Goal: Task Accomplishment & Management: Manage account settings

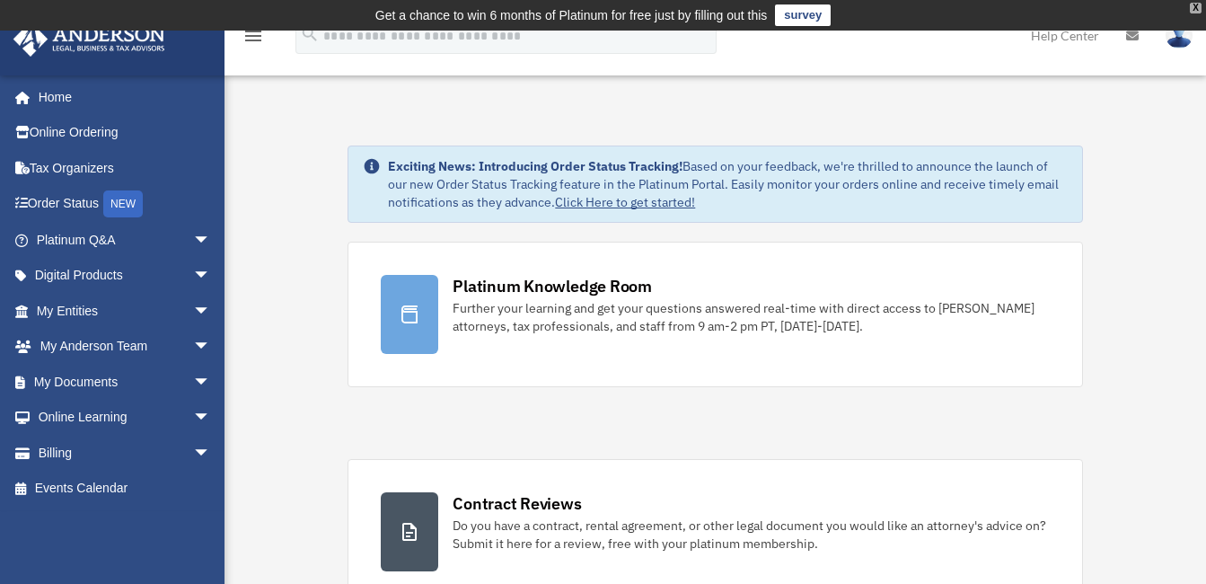
click at [1194, 7] on div "X" at bounding box center [1196, 8] width 12 height 11
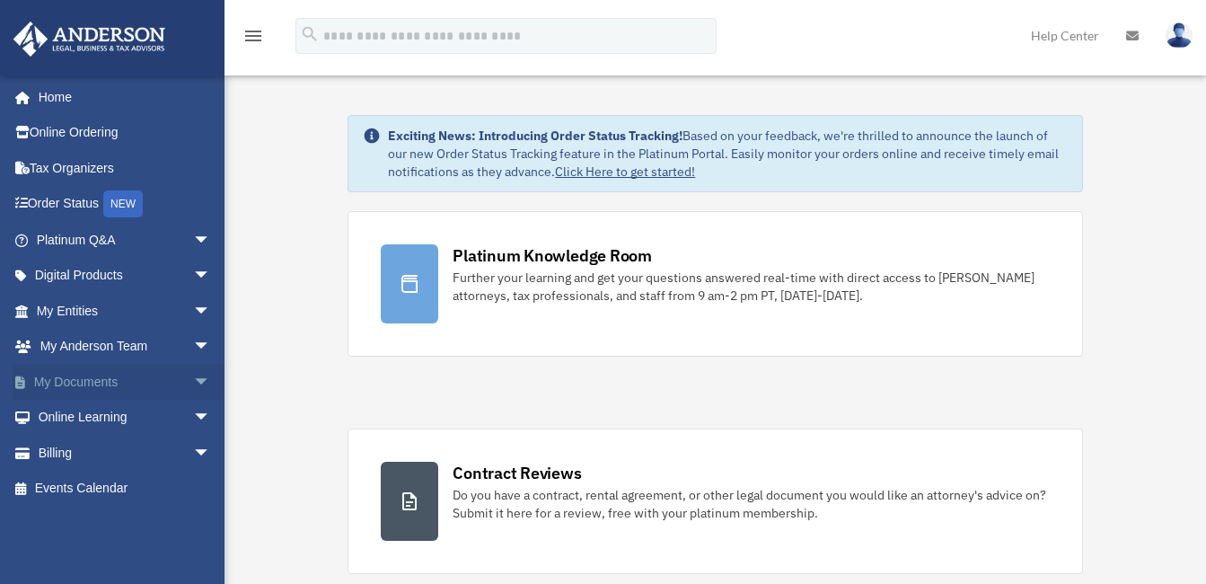
click at [193, 380] on span "arrow_drop_down" at bounding box center [211, 382] width 36 height 37
click at [72, 418] on link "Box" at bounding box center [131, 418] width 213 height 36
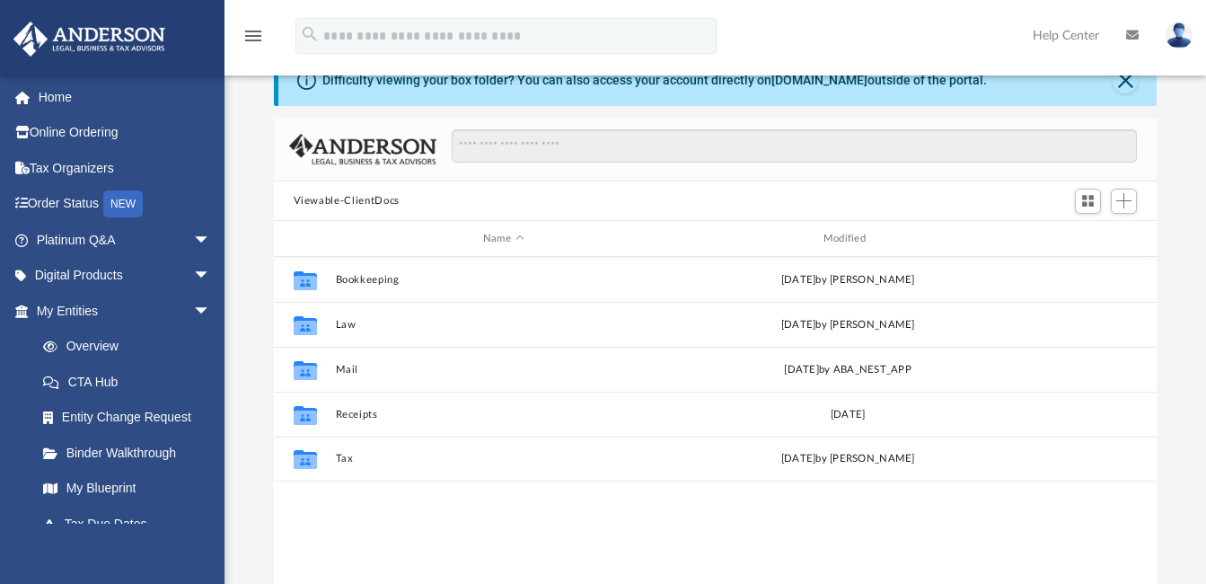
scroll to position [180, 0]
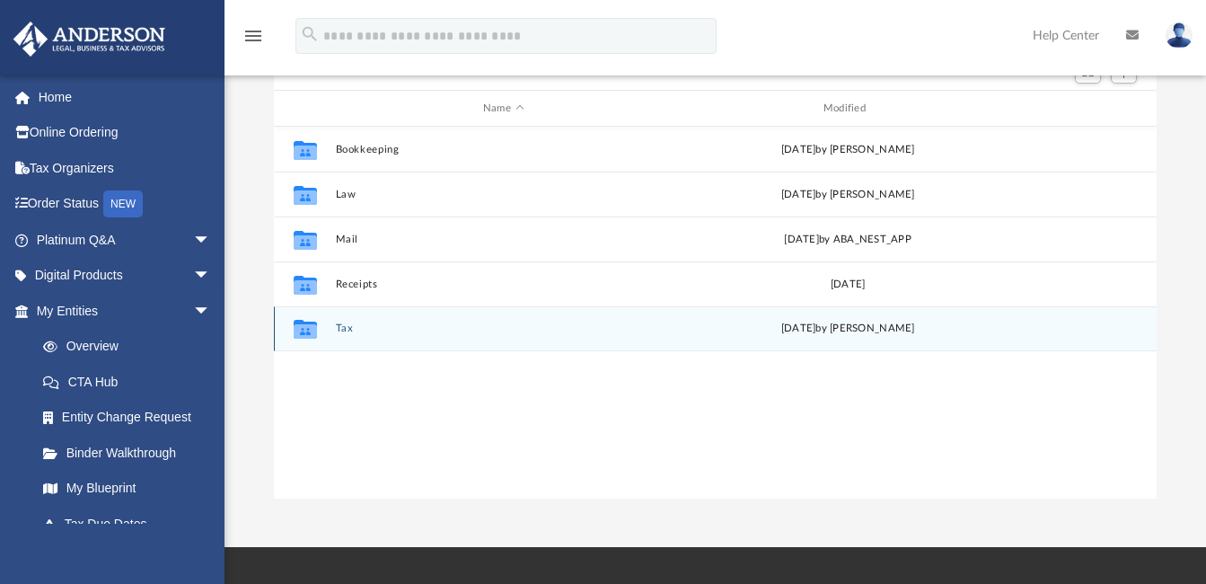
click at [295, 335] on icon "grid" at bounding box center [304, 331] width 23 height 14
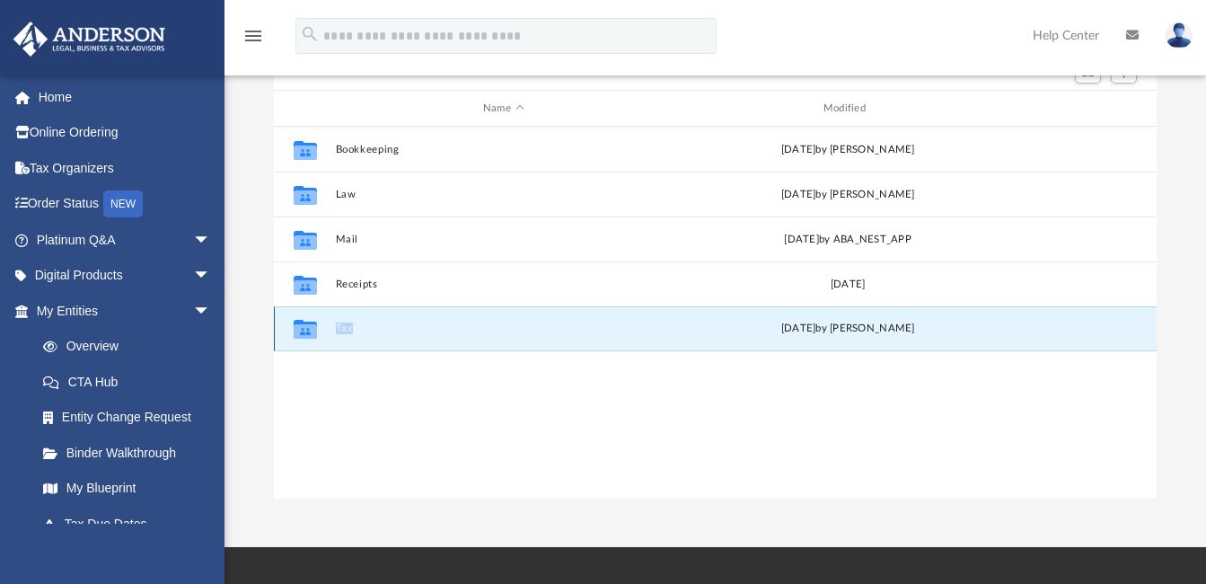
click at [295, 335] on icon "grid" at bounding box center [304, 331] width 23 height 14
click at [345, 333] on button "Tax" at bounding box center [503, 329] width 337 height 12
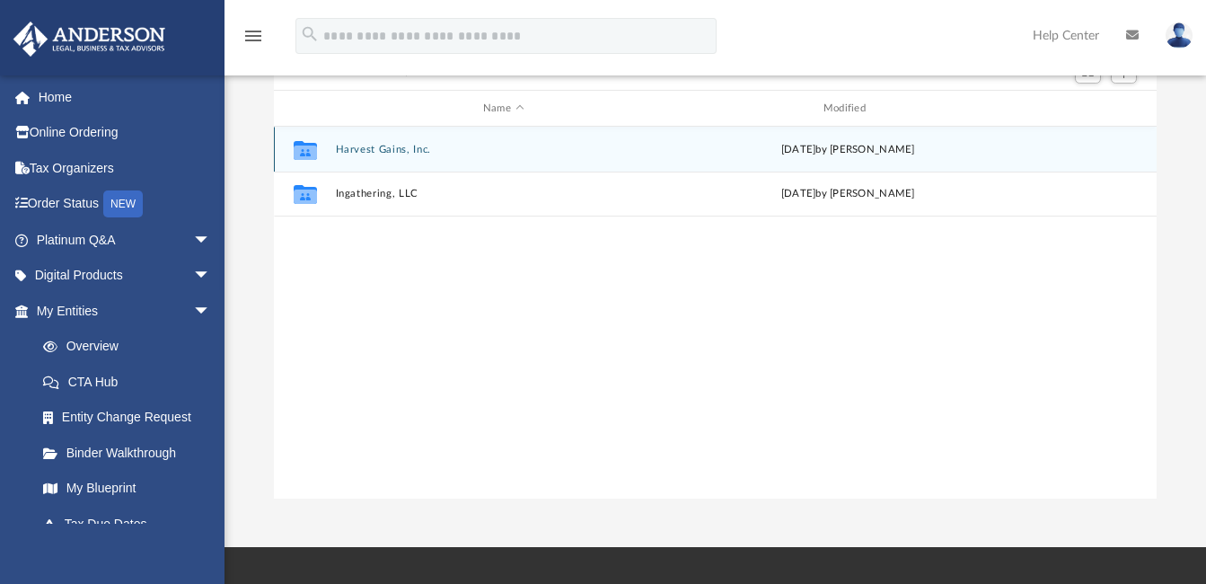
drag, startPoint x: 345, startPoint y: 333, endPoint x: 395, endPoint y: 151, distance: 189.1
click at [395, 151] on button "Harvest Gains, Inc." at bounding box center [503, 150] width 337 height 12
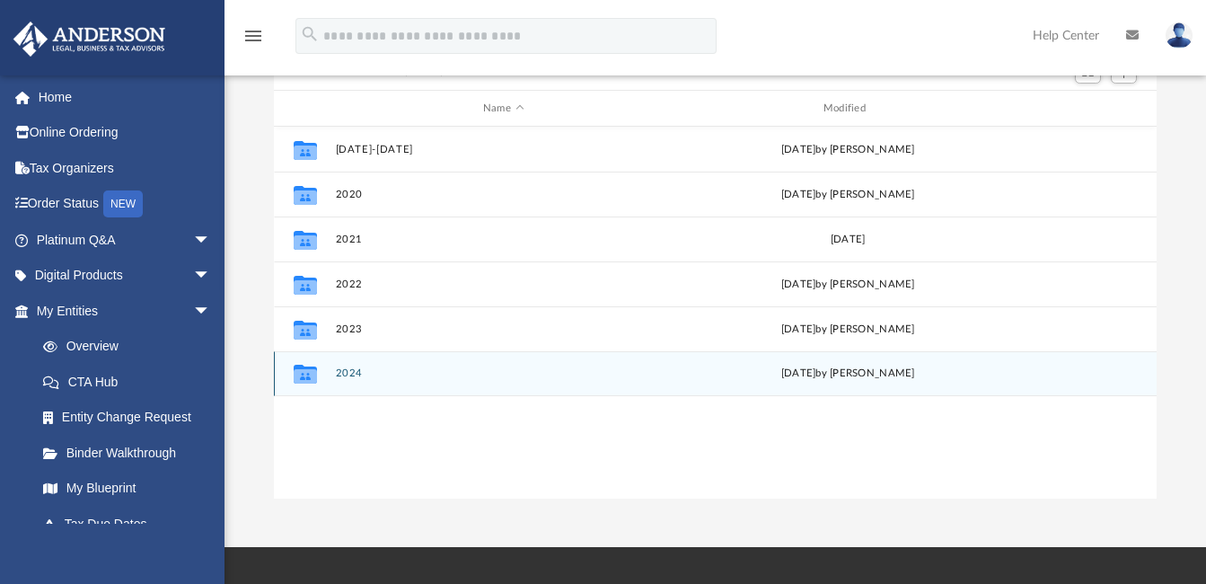
click at [341, 372] on button "2024" at bounding box center [503, 374] width 337 height 12
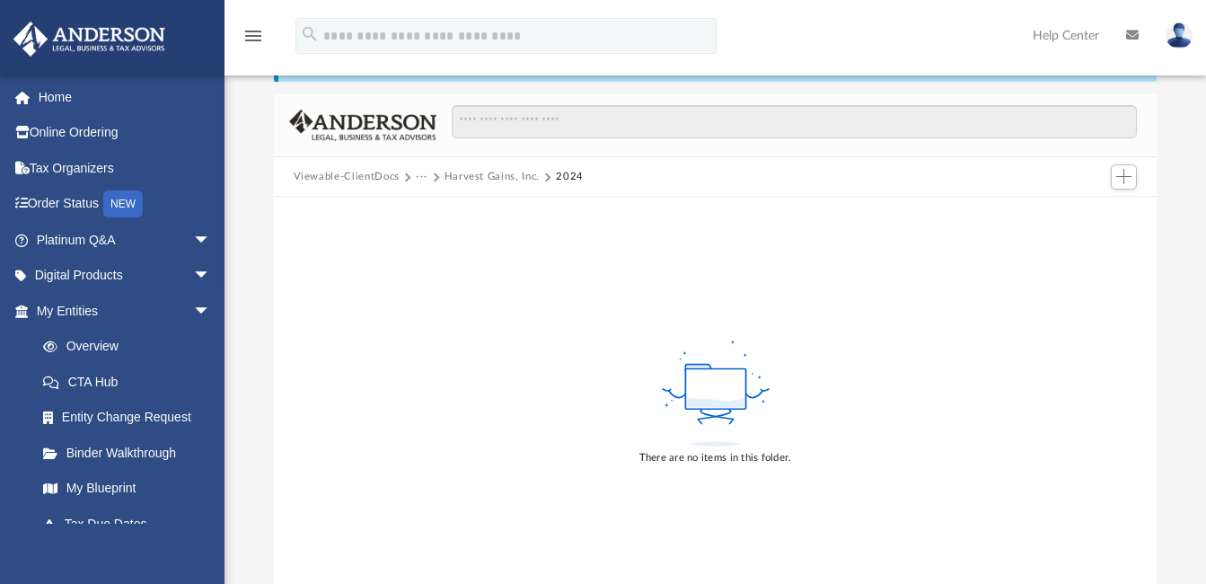
scroll to position [0, 0]
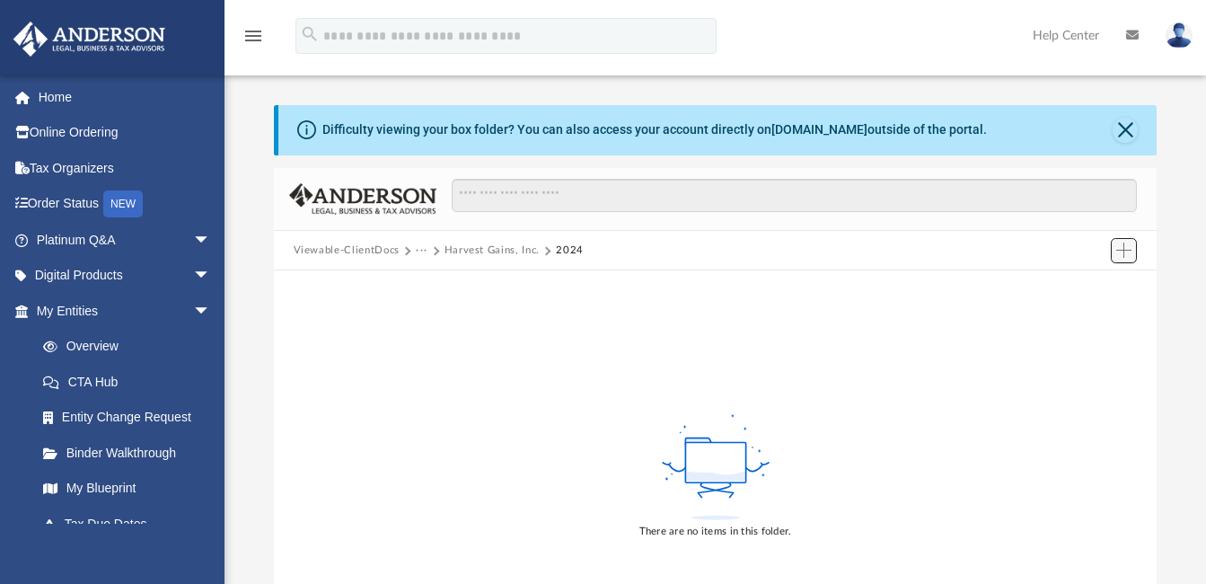
click at [1123, 251] on span "Add" at bounding box center [1123, 249] width 15 height 15
click at [1079, 288] on li "Upload" at bounding box center [1098, 286] width 57 height 19
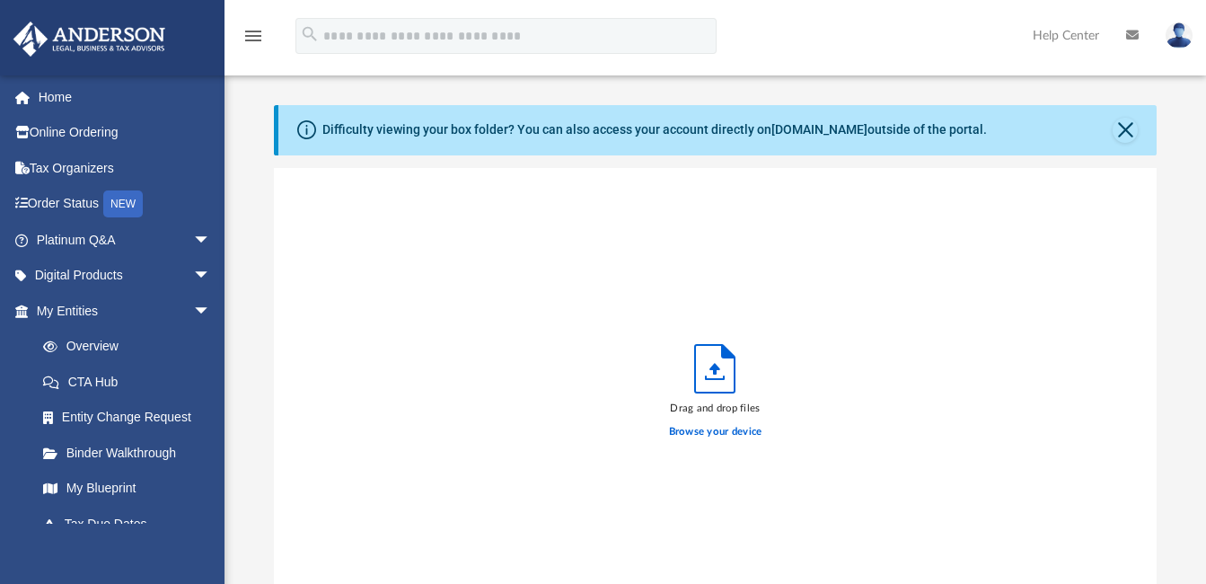
scroll to position [442, 869]
click at [717, 433] on label "Browse your device" at bounding box center [715, 432] width 93 height 16
click at [0, 0] on input "Browse your device" at bounding box center [0, 0] width 0 height 0
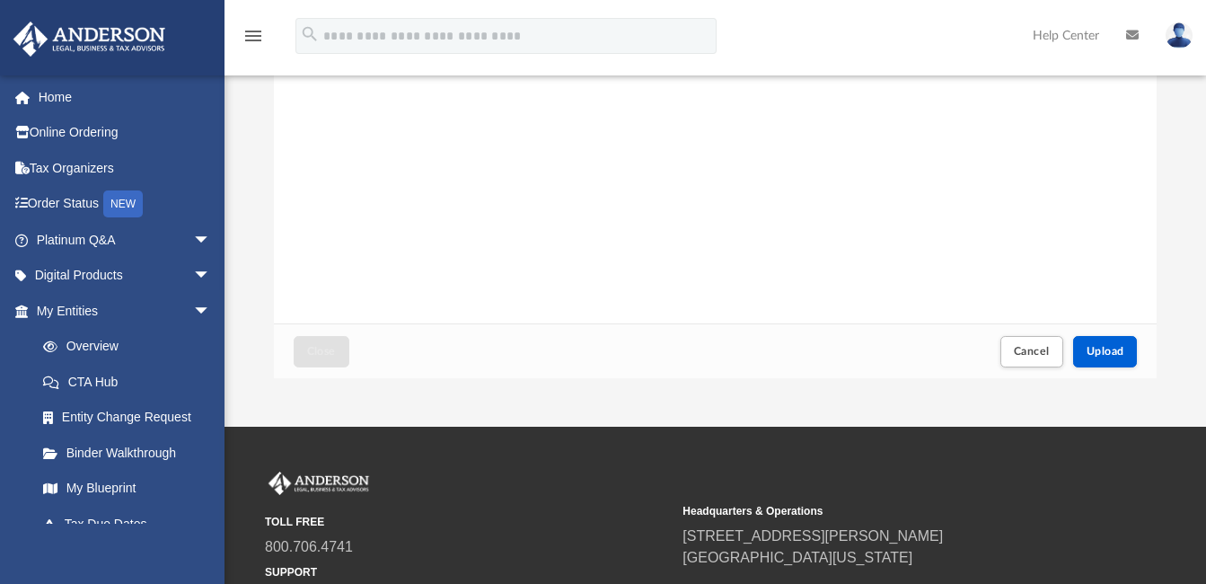
scroll to position [449, 0]
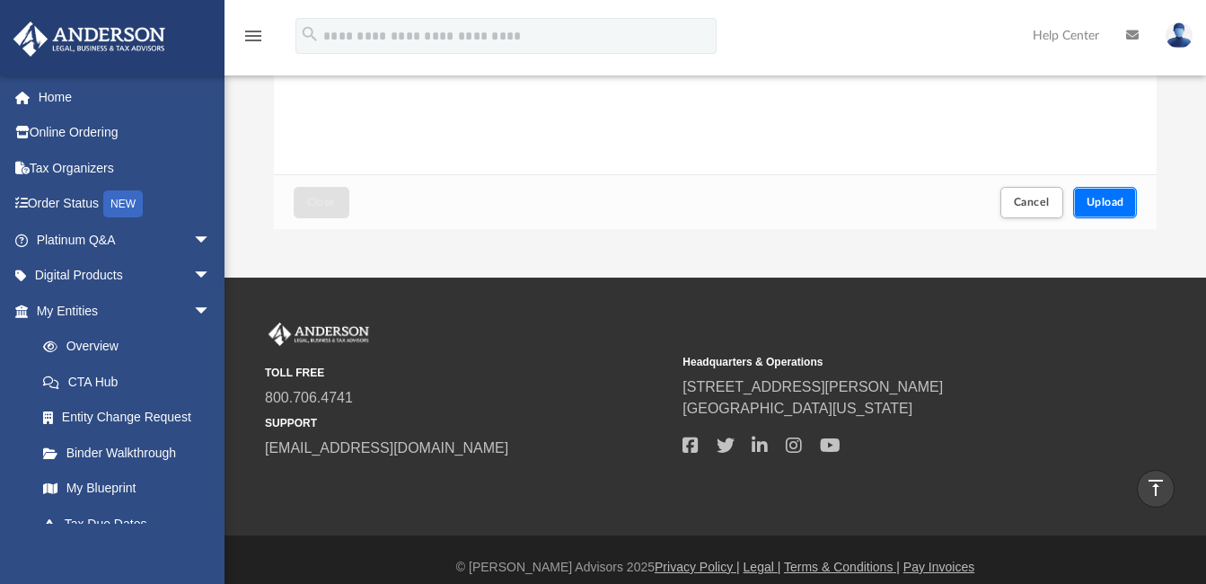
click at [1096, 202] on span "Upload" at bounding box center [1106, 202] width 38 height 11
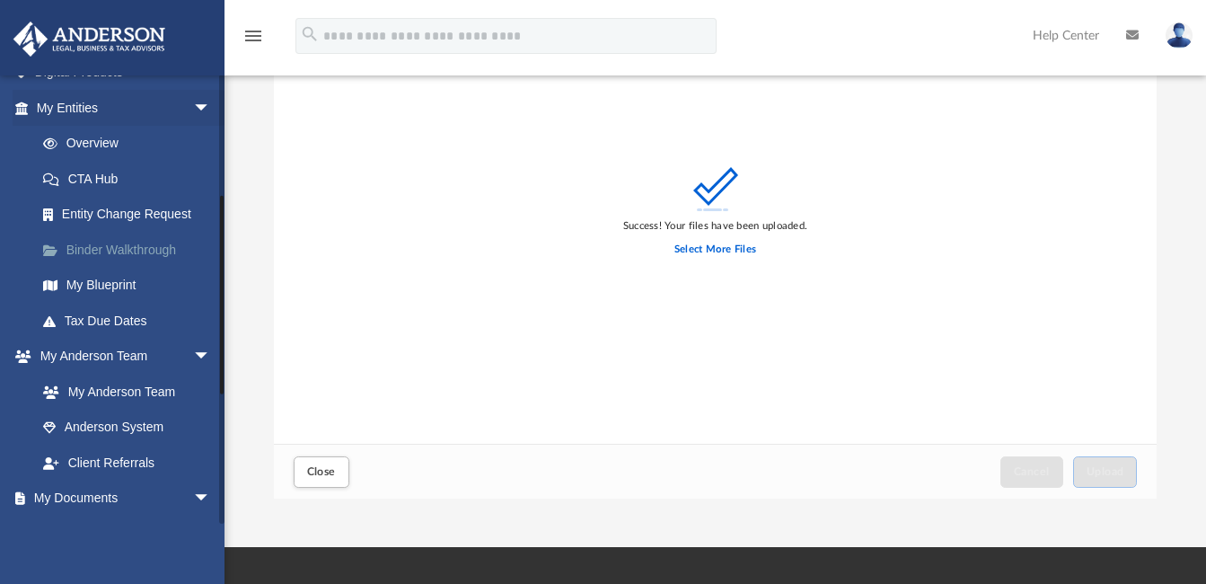
scroll to position [359, 0]
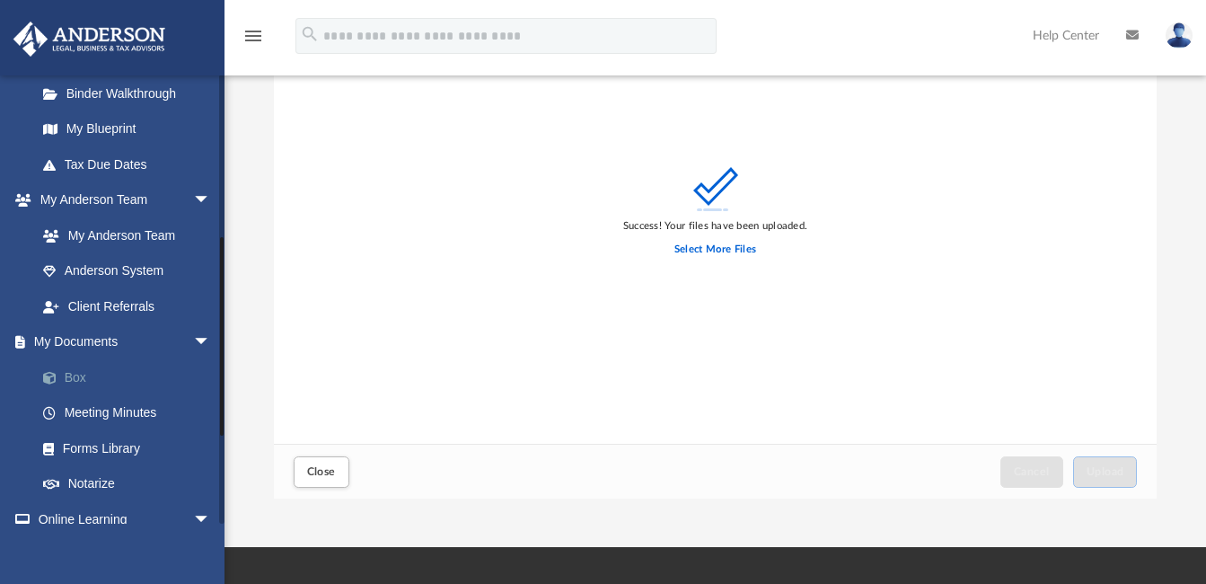
click at [70, 379] on link "Box" at bounding box center [131, 377] width 213 height 36
click at [323, 471] on span "Close" at bounding box center [321, 471] width 29 height 11
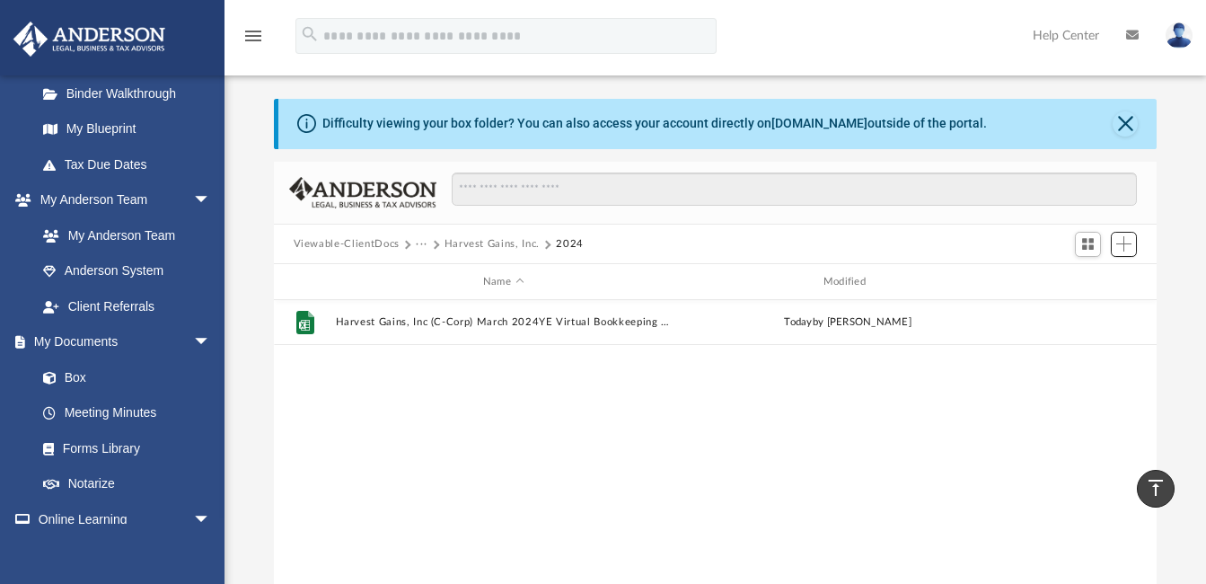
scroll to position [0, 0]
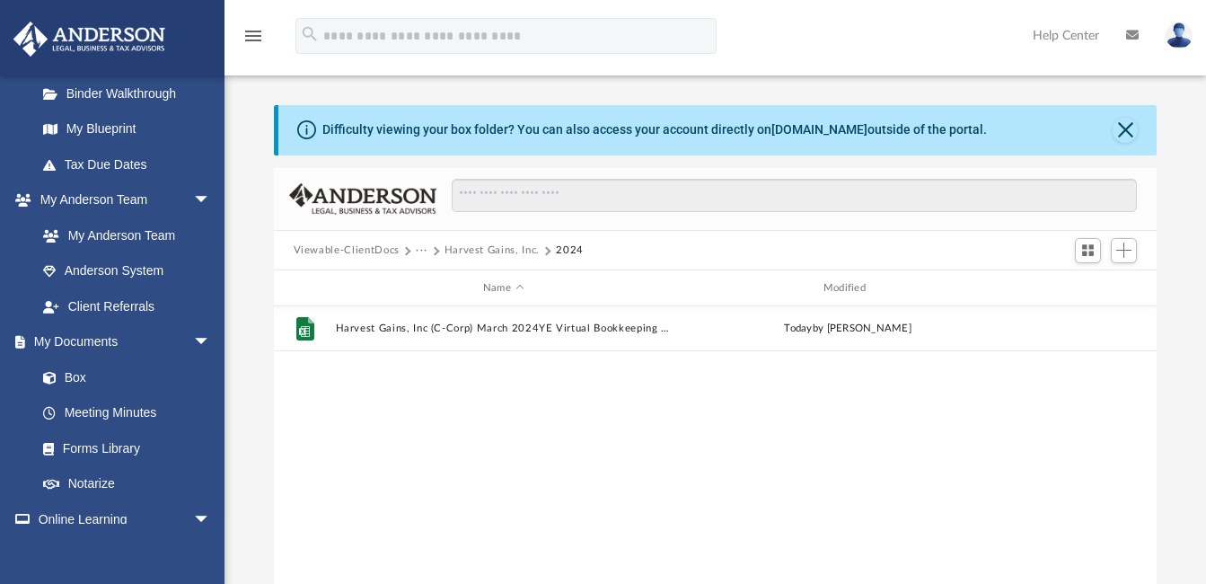
click at [363, 247] on button "Viewable-ClientDocs" at bounding box center [347, 250] width 106 height 16
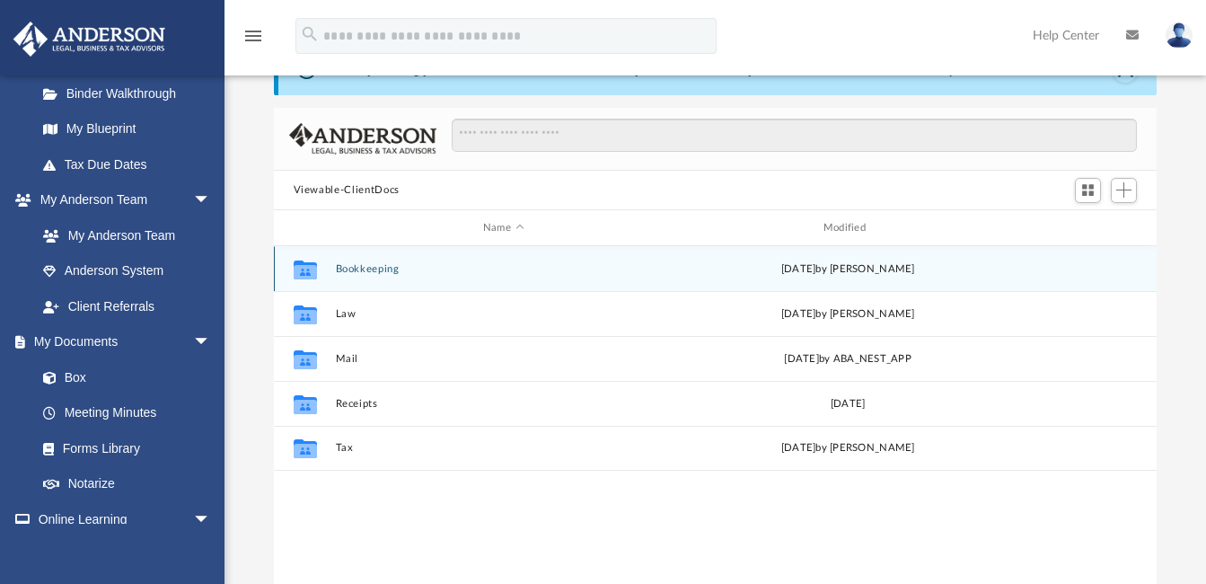
scroll to position [90, 0]
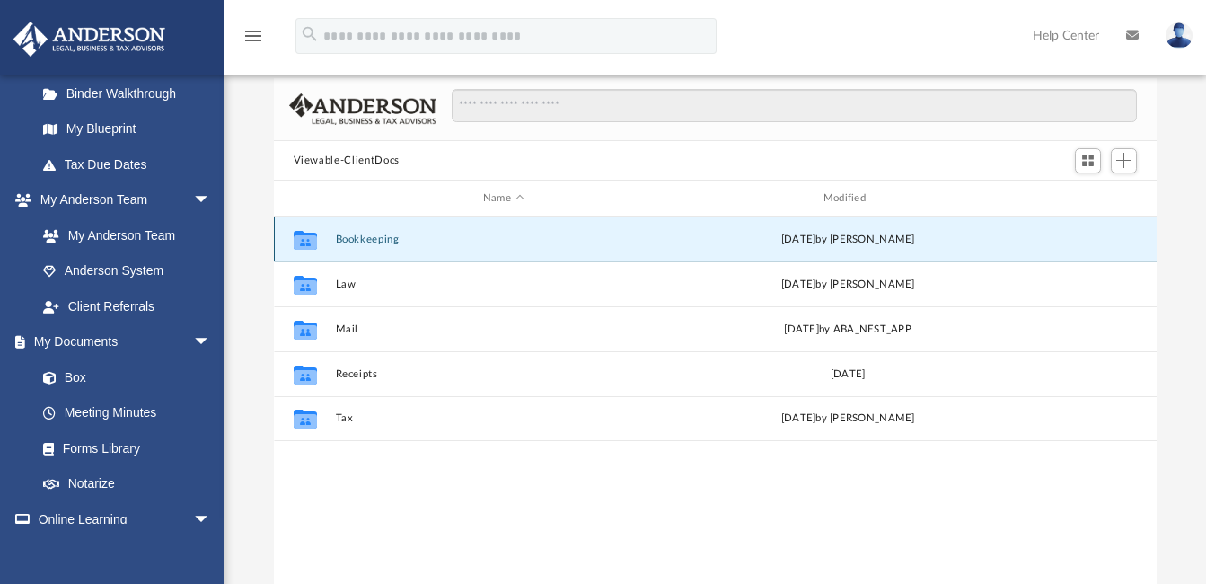
click at [353, 241] on button "Bookkeeping" at bounding box center [503, 239] width 337 height 12
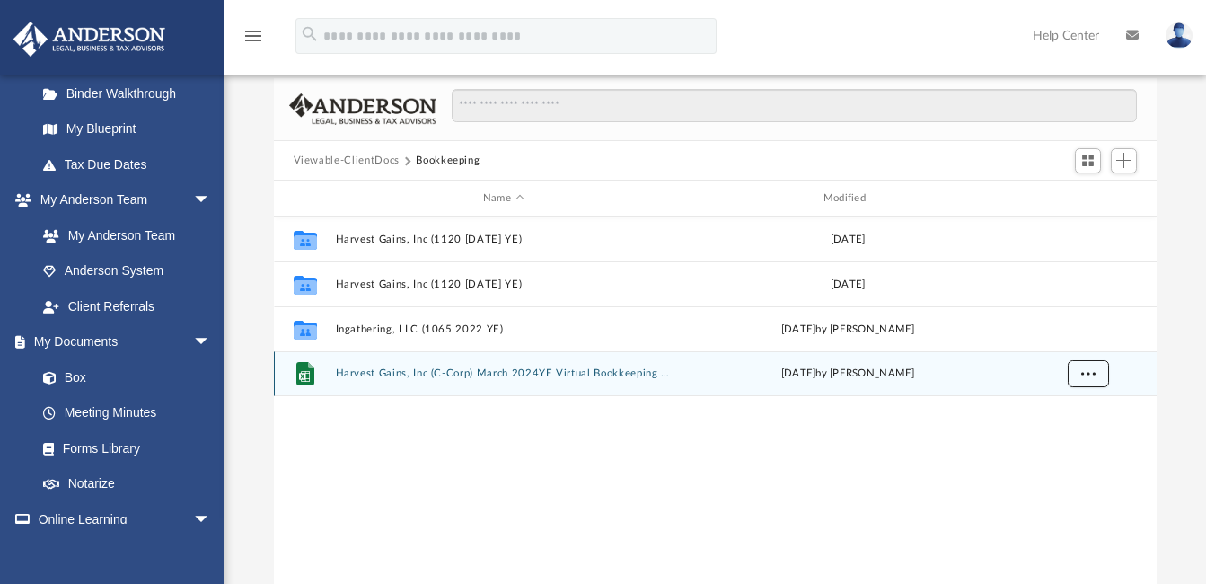
click at [1086, 374] on span "More options" at bounding box center [1087, 373] width 14 height 10
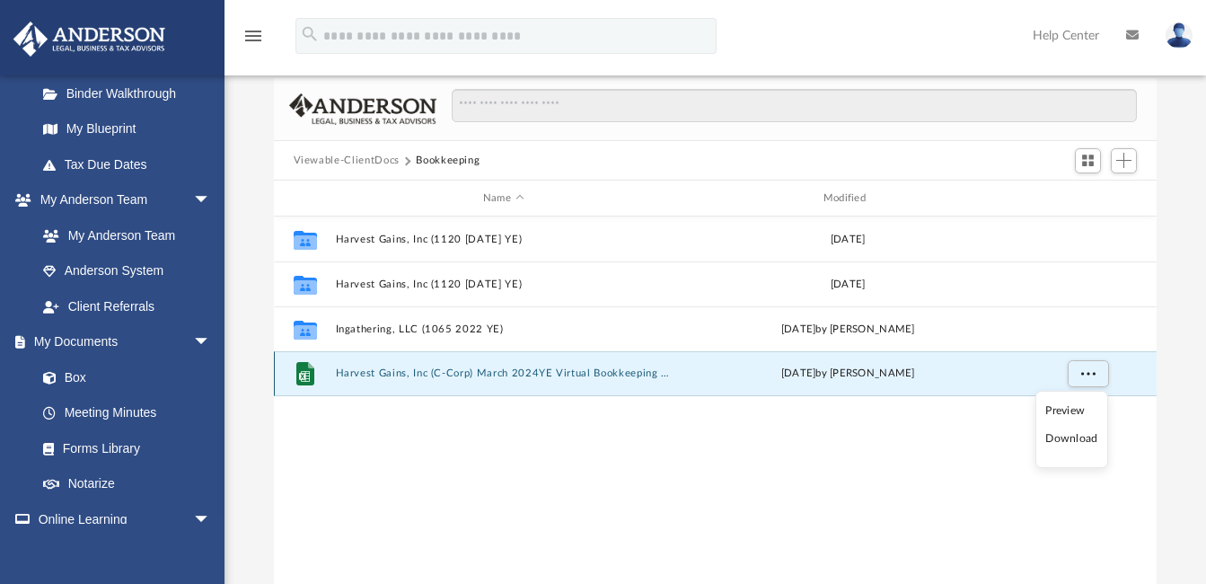
click at [968, 366] on div "[DATE] by [PERSON_NAME]" at bounding box center [848, 374] width 337 height 16
click at [824, 472] on div "Collaborated Folder Harvest Gains, Inc (1120 [DATE] YE) [DATE] Collaborated Fol…" at bounding box center [716, 402] width 884 height 372
drag, startPoint x: 449, startPoint y: 373, endPoint x: 767, endPoint y: 32, distance: 465.7
click at [767, 32] on div "menu search Site Menu add [EMAIL_ADDRESS][DOMAIN_NAME] My Profile Reset Passwor…" at bounding box center [602, 43] width 1179 height 61
click at [266, 373] on div "Difficulty viewing your box folder? You can also access your account directly o…" at bounding box center [716, 302] width 982 height 574
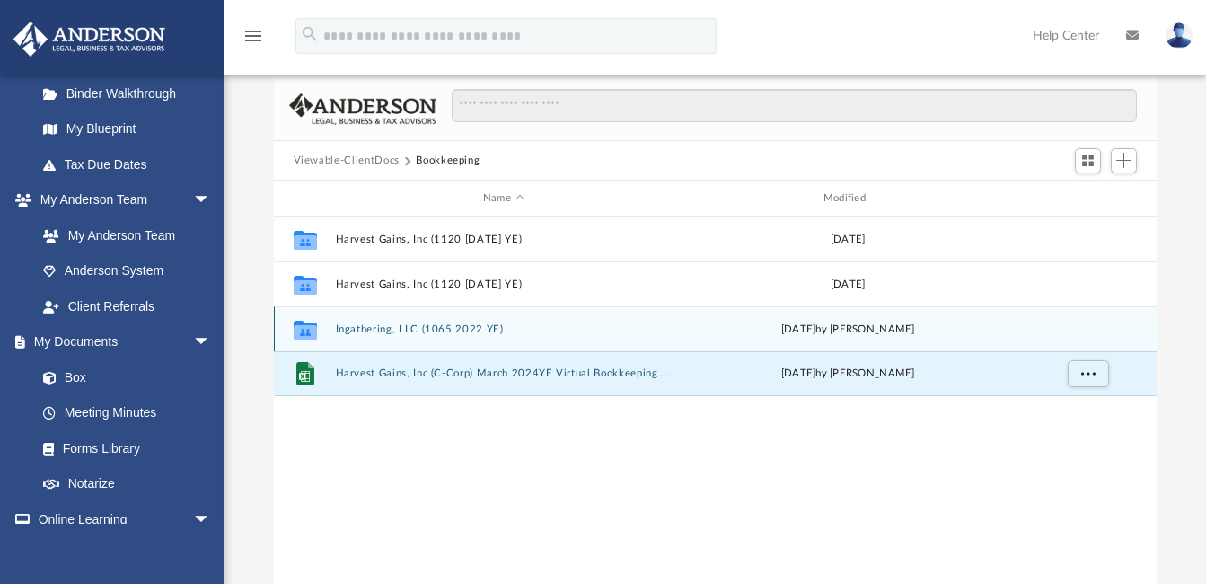
click at [695, 324] on div "[DATE] by [PERSON_NAME]" at bounding box center [848, 329] width 337 height 16
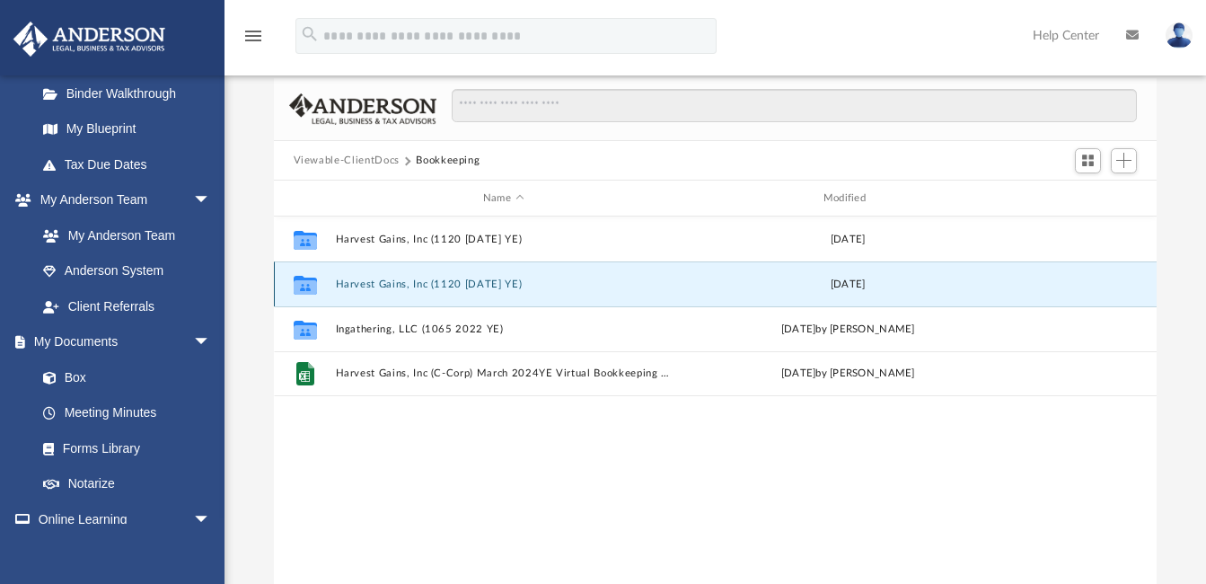
click at [486, 282] on button "Harvest Gains, Inc (1120 [DATE] YE)" at bounding box center [503, 284] width 337 height 12
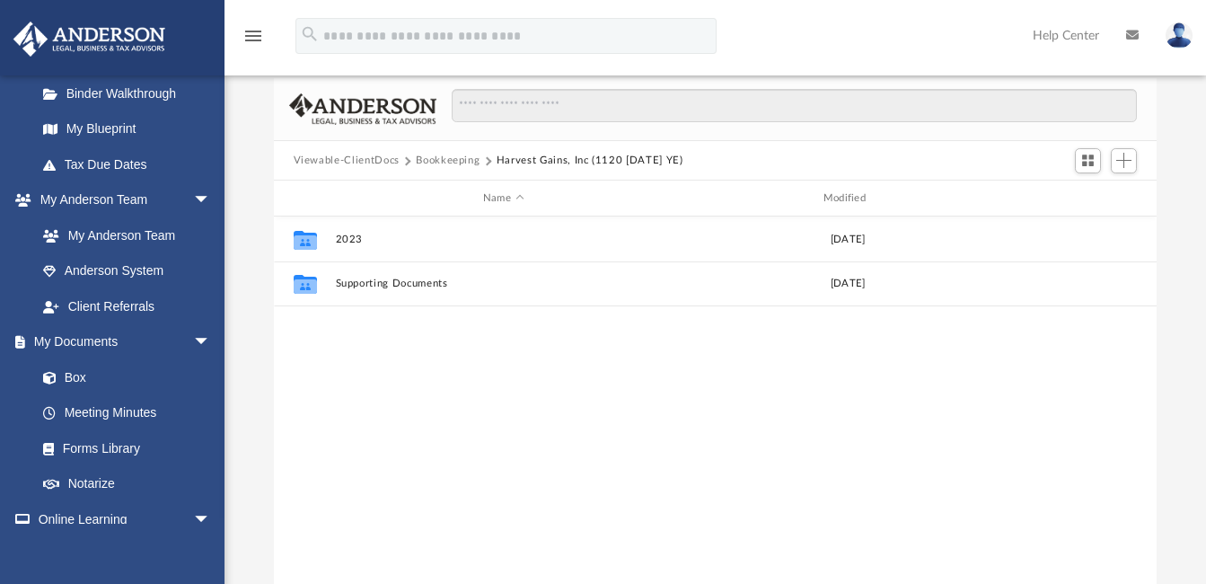
click at [359, 162] on button "Viewable-ClientDocs" at bounding box center [347, 161] width 106 height 16
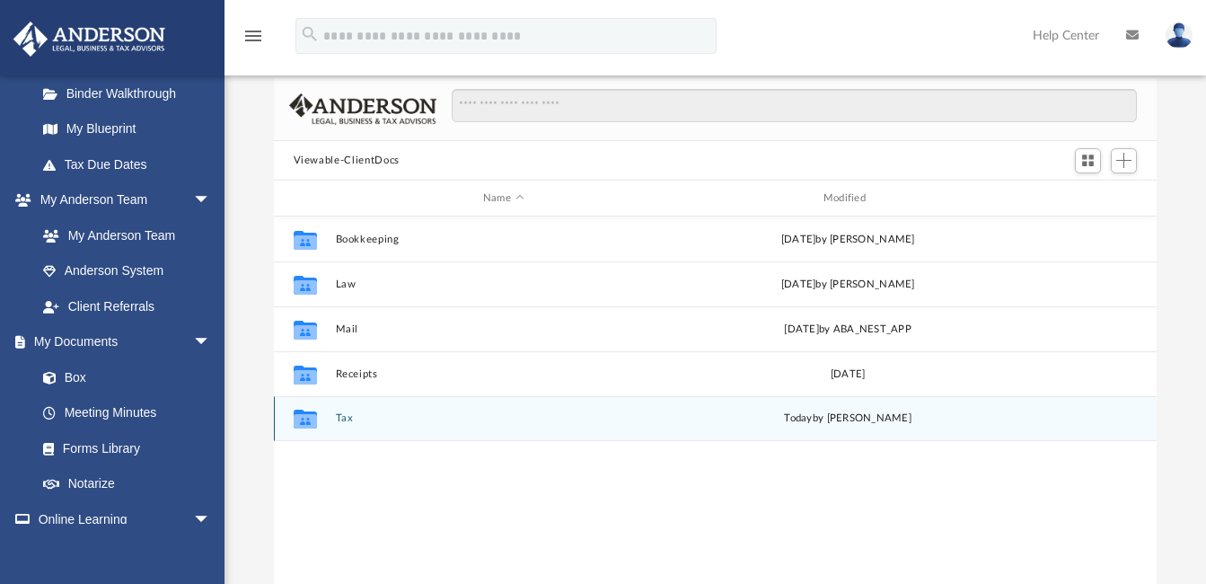
click at [405, 409] on div "Collaborated Folder Tax [DATE] by [PERSON_NAME]" at bounding box center [716, 418] width 884 height 45
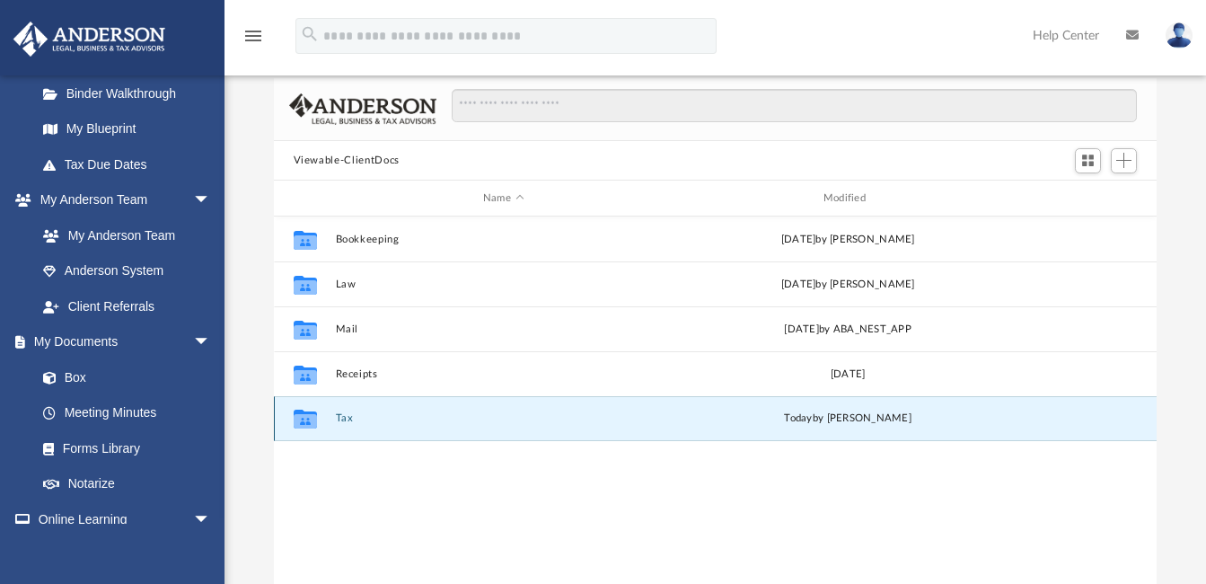
click at [405, 409] on div "Collaborated Folder Tax [DATE] by [PERSON_NAME]" at bounding box center [716, 418] width 884 height 45
click at [404, 409] on div "Collaborated Folder Tax [DATE] by [PERSON_NAME]" at bounding box center [716, 418] width 884 height 45
click at [480, 420] on button "Tax" at bounding box center [503, 419] width 337 height 12
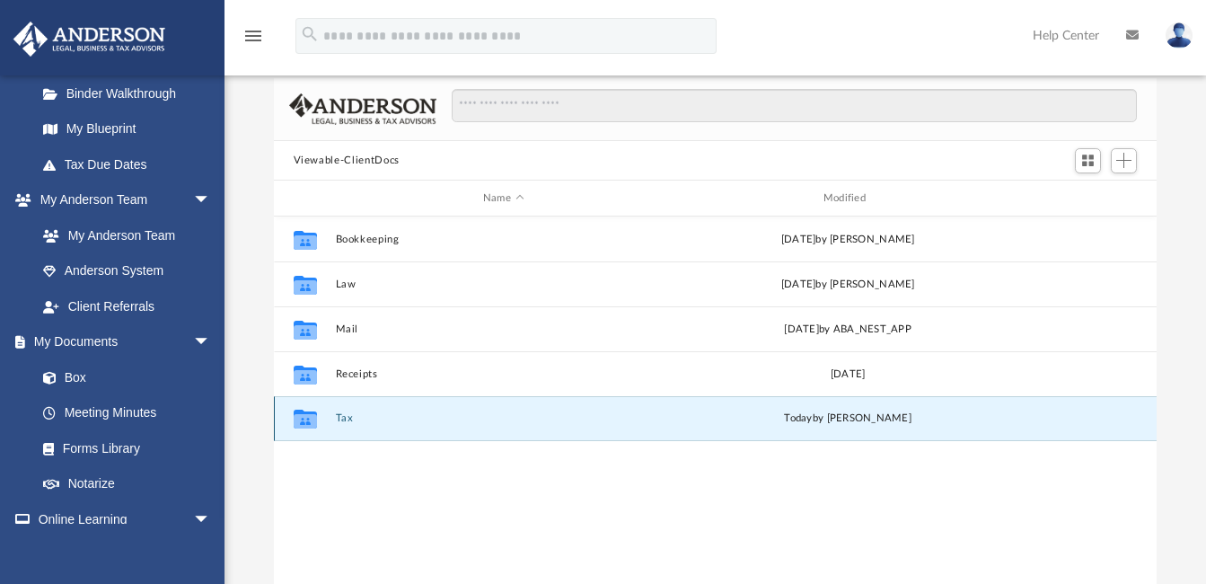
click at [480, 420] on button "Tax" at bounding box center [503, 419] width 337 height 12
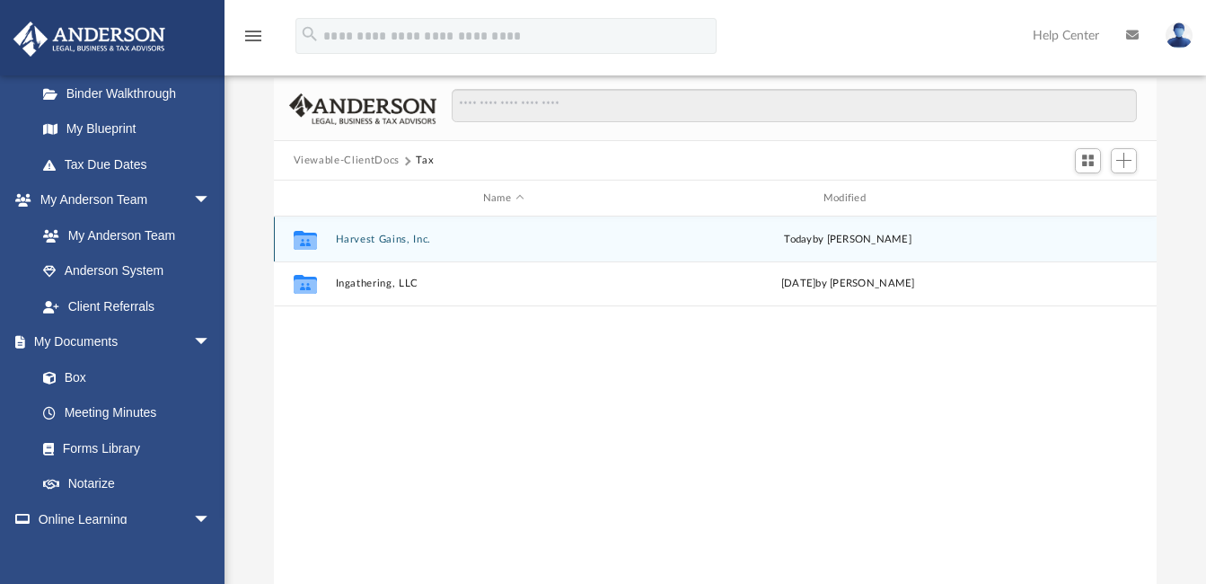
click at [476, 237] on button "Harvest Gains, Inc." at bounding box center [503, 239] width 337 height 12
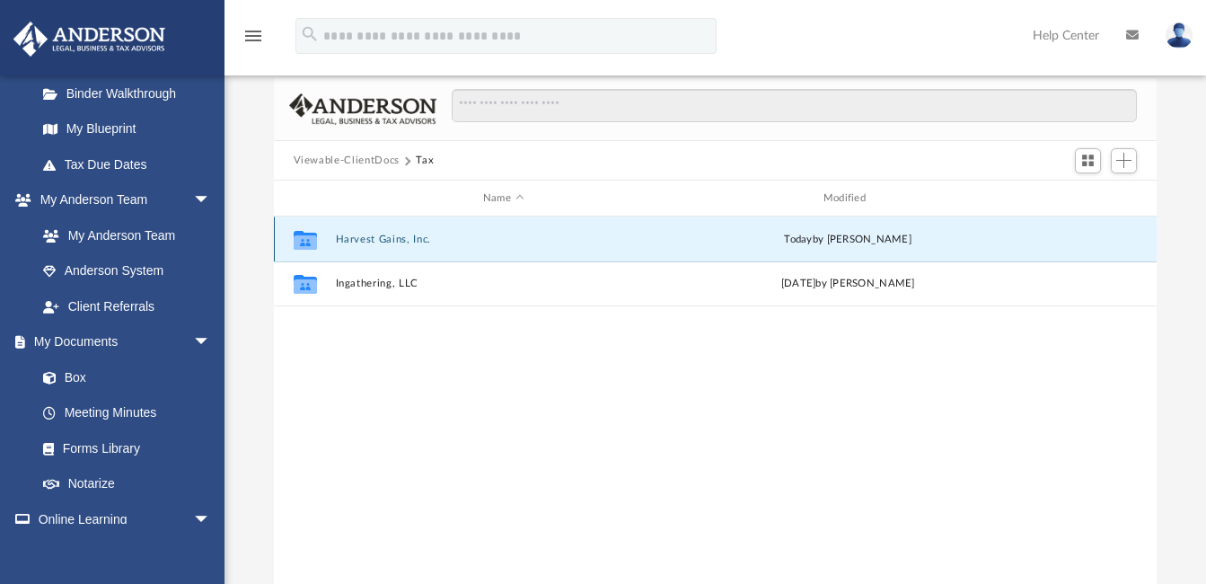
click at [476, 237] on button "Harvest Gains, Inc." at bounding box center [503, 239] width 337 height 12
